Goal: Answer question/provide support

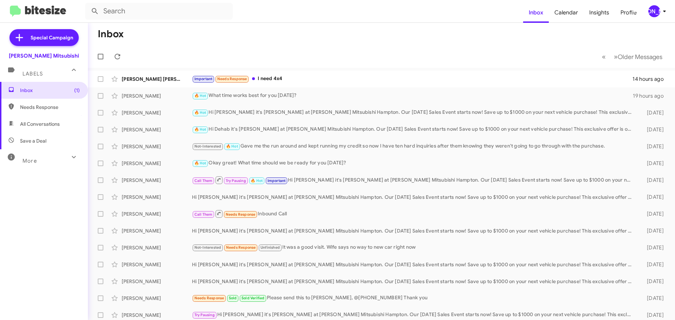
click at [647, 15] on span "[PERSON_NAME]" at bounding box center [657, 11] width 21 height 12
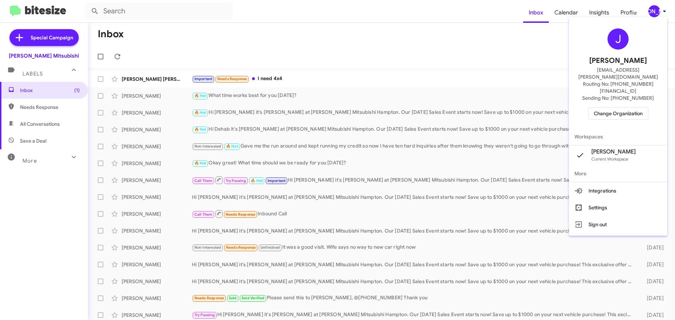
click at [316, 51] on div at bounding box center [337, 160] width 675 height 320
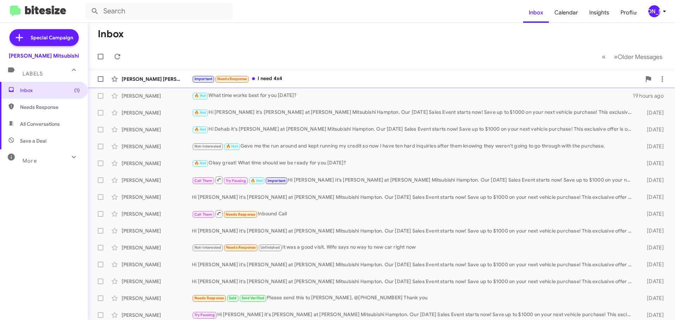
click at [301, 75] on div "Important Needs Response I need 4x4" at bounding box center [416, 79] width 449 height 8
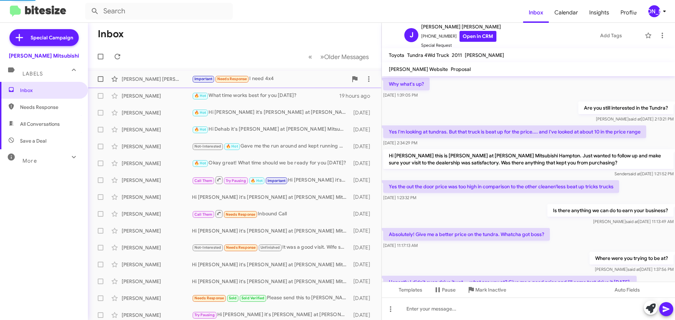
scroll to position [364, 0]
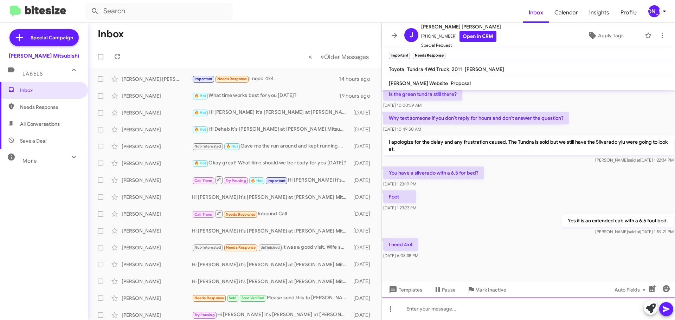
click at [424, 307] on div at bounding box center [528, 309] width 293 height 22
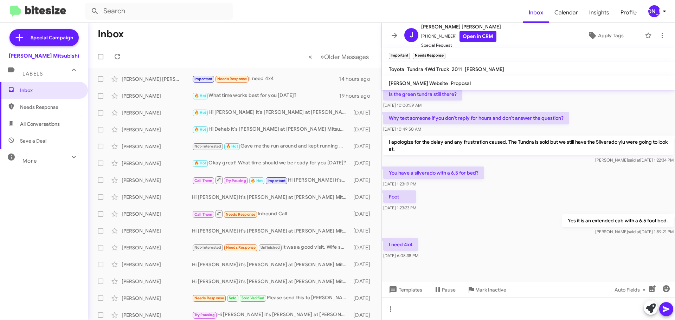
drag, startPoint x: 394, startPoint y: 37, endPoint x: 398, endPoint y: 36, distance: 3.9
click at [394, 36] on icon at bounding box center [394, 35] width 8 height 8
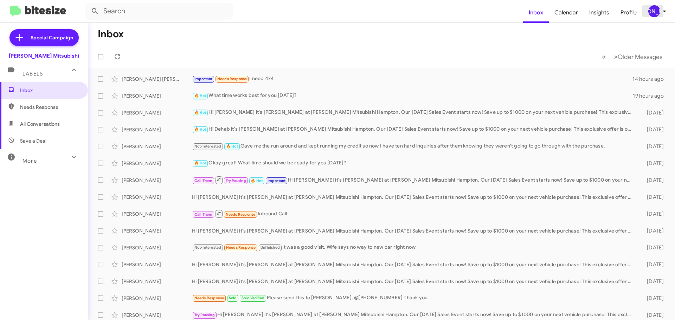
click at [668, 12] on icon at bounding box center [664, 11] width 8 height 8
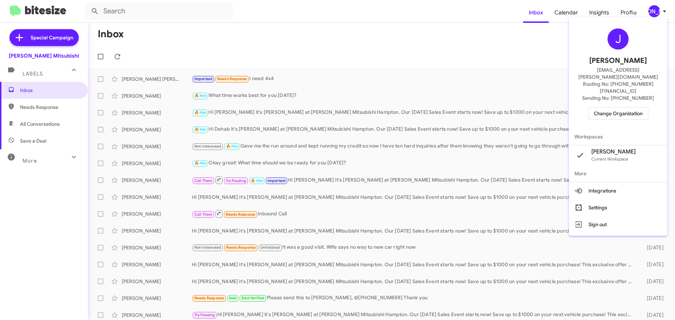
click at [619, 108] on span "Change Organization" at bounding box center [617, 114] width 49 height 12
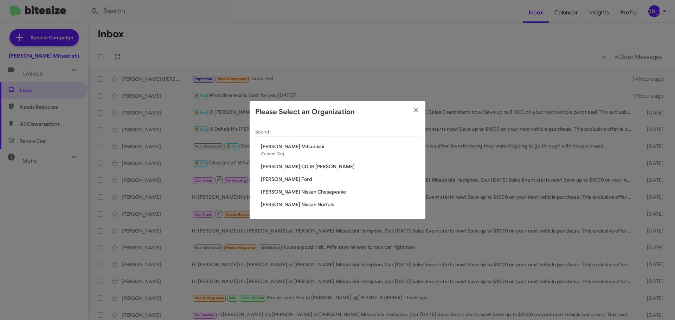
click at [317, 165] on span "[PERSON_NAME] CDJR [PERSON_NAME]" at bounding box center [340, 166] width 159 height 7
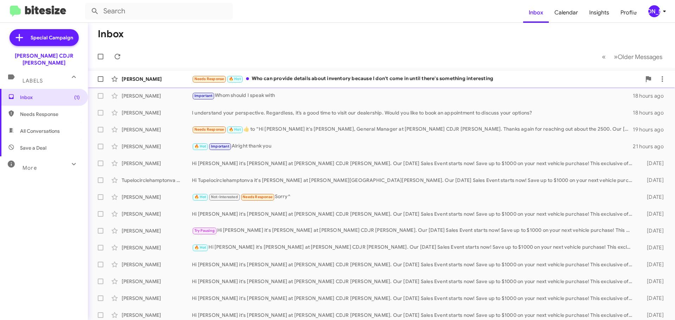
click at [294, 83] on div "Jack Zinkiewicz Needs Response 🔥 Hot Who can provide details about inventory be…" at bounding box center [380, 79] width 575 height 14
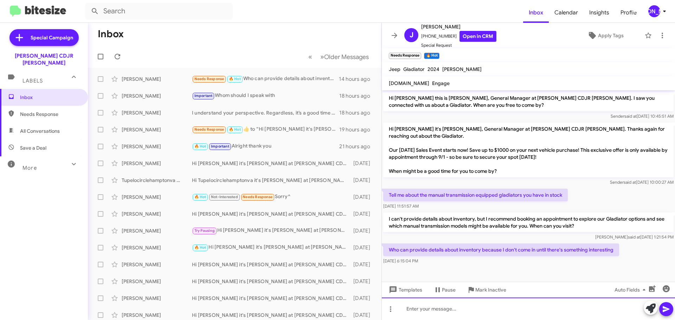
click at [458, 312] on div at bounding box center [528, 309] width 293 height 22
